Goal: Task Accomplishment & Management: Manage account settings

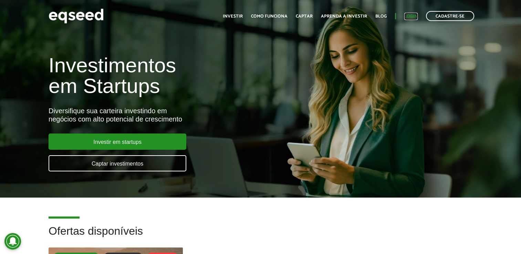
click at [409, 15] on link "Login" at bounding box center [410, 16] width 13 height 4
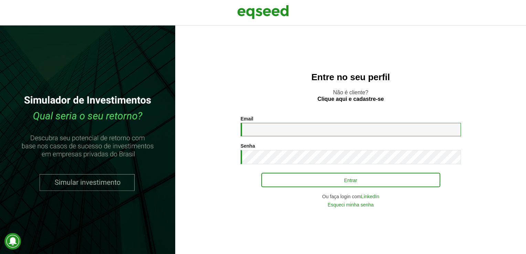
type input "**********"
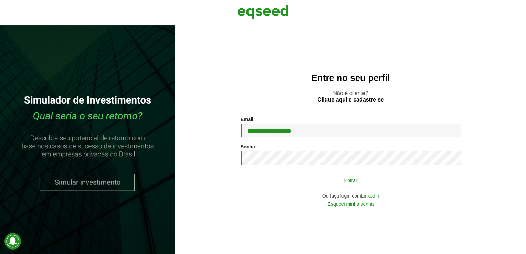
click at [317, 184] on button "Entrar" at bounding box center [350, 179] width 179 height 13
